Goal: Find contact information: Find contact information

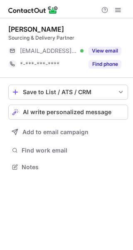
scroll to position [161, 133]
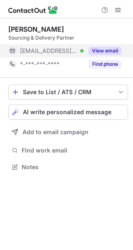
click at [106, 51] on button "View email" at bounding box center [105, 51] width 33 height 8
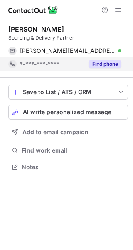
click at [101, 63] on button "Find phone" at bounding box center [105, 64] width 33 height 8
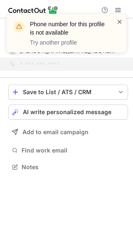
click at [120, 20] on span at bounding box center [120, 22] width 7 height 8
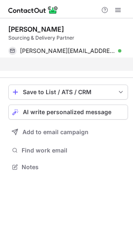
scroll to position [148, 133]
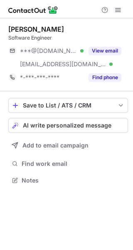
scroll to position [175, 133]
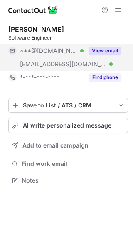
click at [103, 52] on button "View email" at bounding box center [105, 51] width 33 height 8
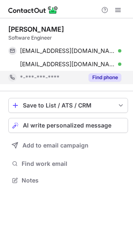
click at [102, 76] on button "Find phone" at bounding box center [105, 77] width 33 height 8
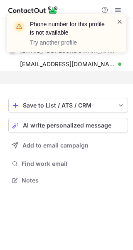
scroll to position [161, 133]
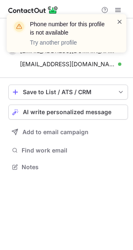
click at [121, 19] on span at bounding box center [120, 22] width 7 height 8
